Goal: Task Accomplishment & Management: Manage account settings

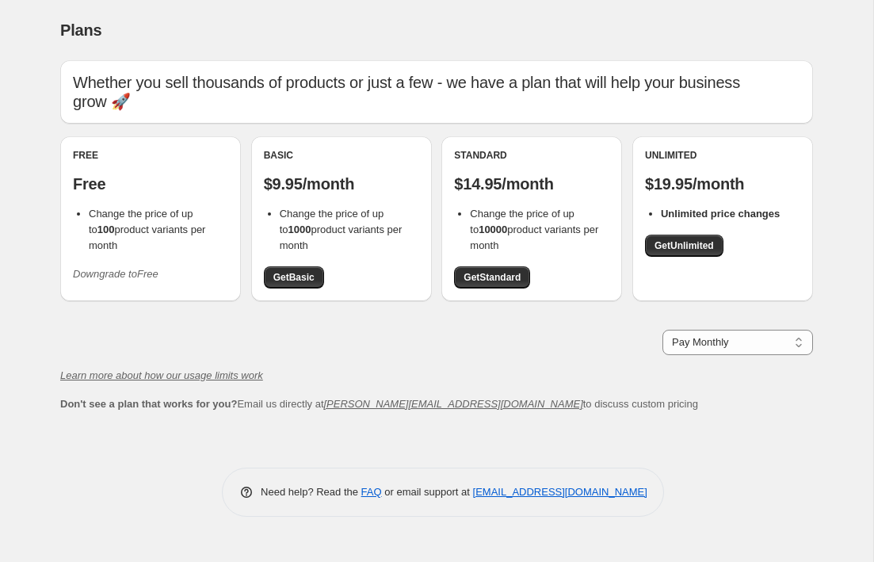
click at [156, 268] on icon "Downgrade to Free" at bounding box center [116, 274] width 86 height 12
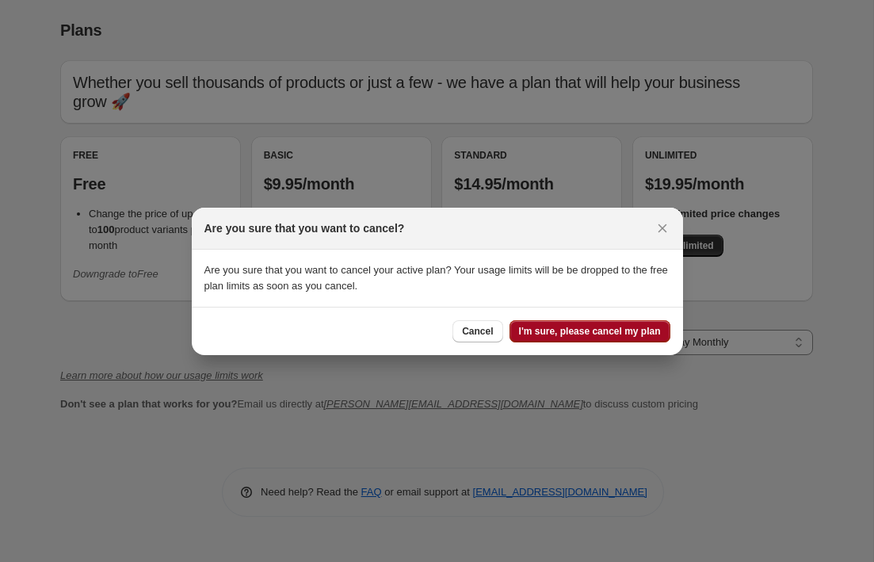
click at [602, 323] on button "I'm sure, please cancel my plan" at bounding box center [590, 331] width 161 height 22
